Goal: Task Accomplishment & Management: Use online tool/utility

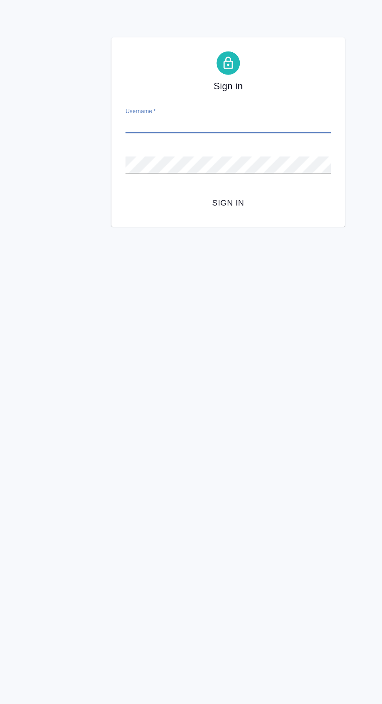
click at [176, 83] on input "Username   *" at bounding box center [190, 83] width 137 height 11
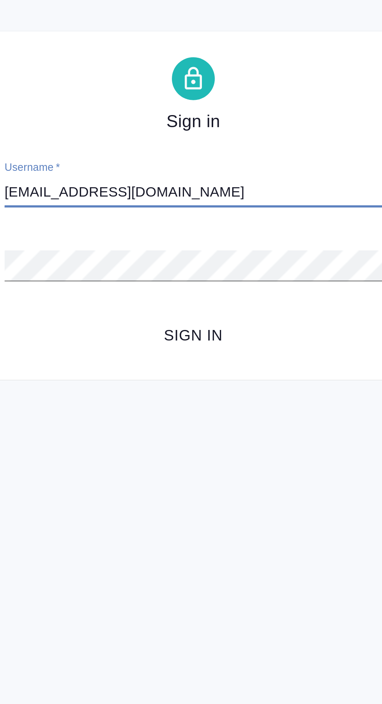
type input "[EMAIL_ADDRESS][DOMAIN_NAME]"
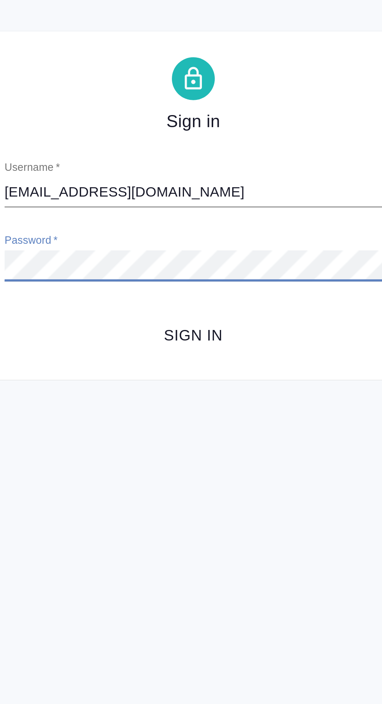
click at [197, 132] on span "Sign in" at bounding box center [191, 136] width 125 height 10
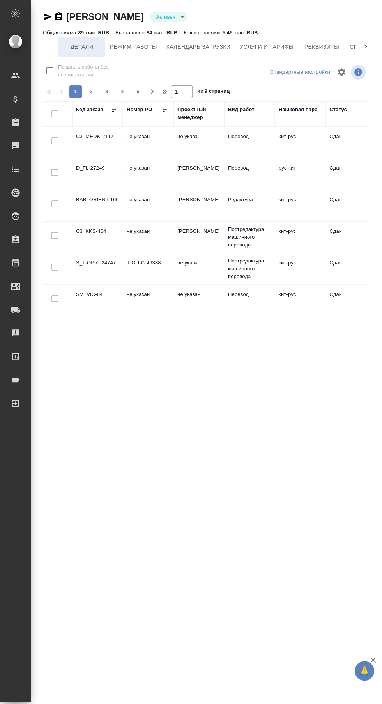
click at [84, 44] on span "Детали" at bounding box center [81, 47] width 37 height 10
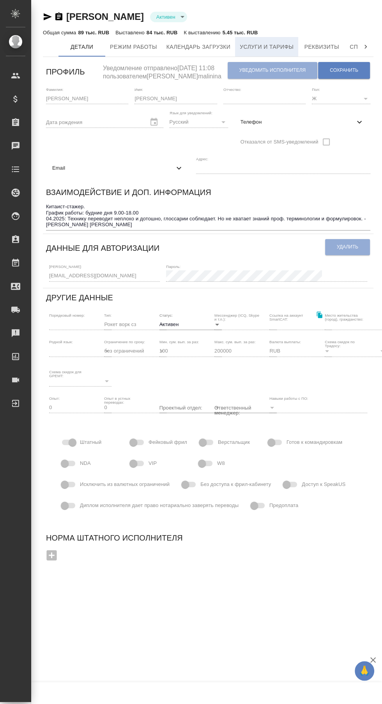
click at [272, 42] on span "Услуги и тарифы" at bounding box center [267, 47] width 54 height 10
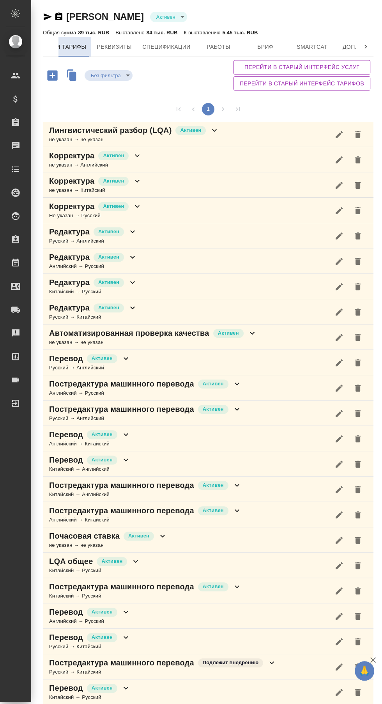
scroll to position [0, 276]
click at [338, 42] on icon "button" at bounding box center [342, 46] width 9 height 9
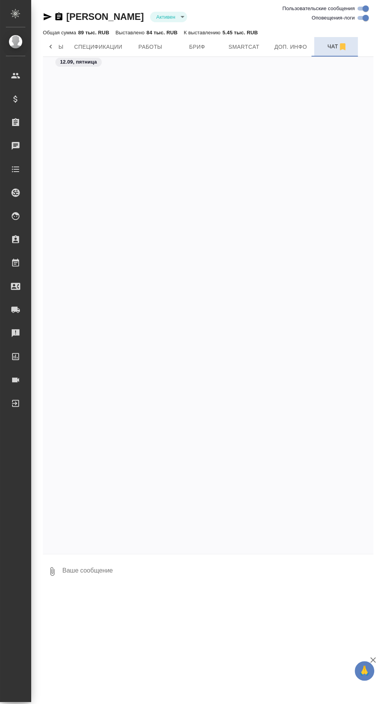
scroll to position [12901, 0]
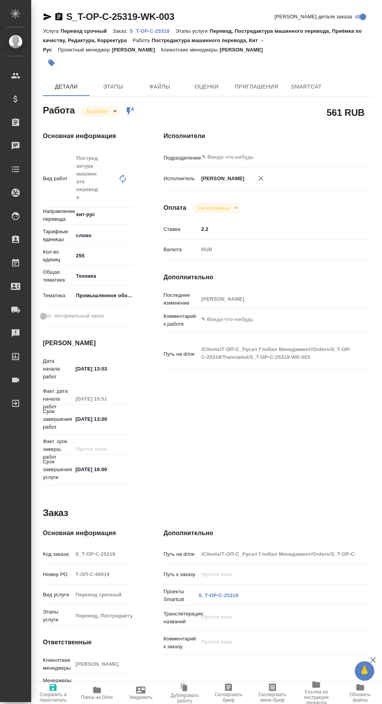
type textarea "x"
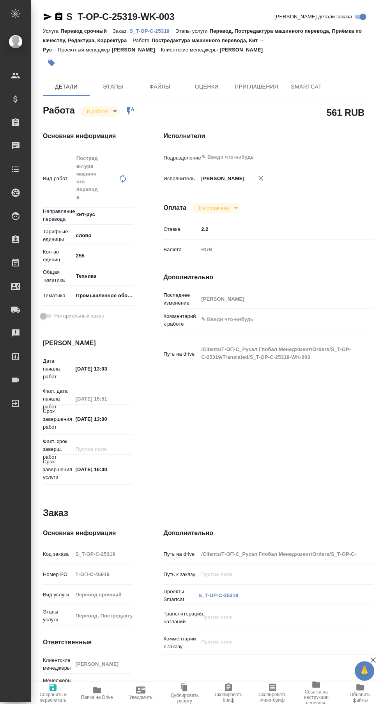
type textarea "x"
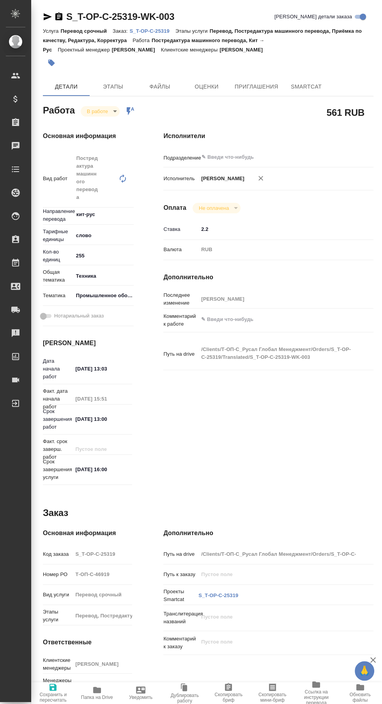
type textarea "x"
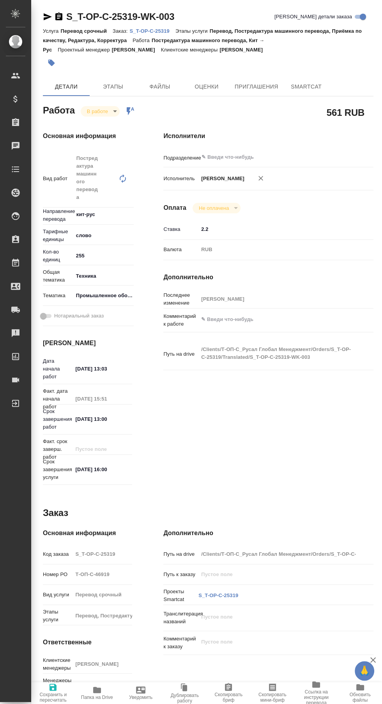
type textarea "x"
